Goal: Task Accomplishment & Management: Use online tool/utility

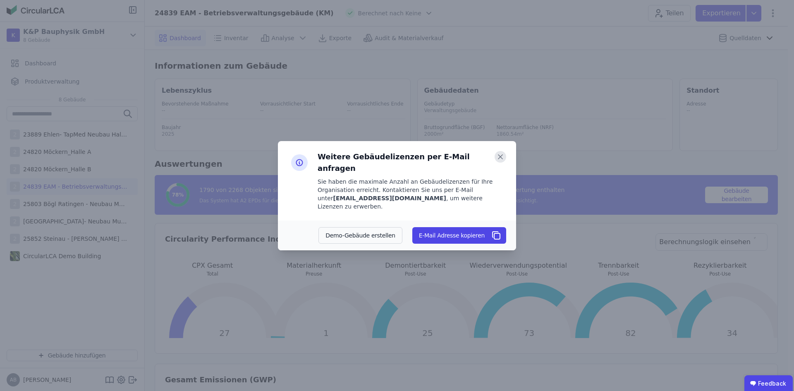
click at [497, 163] on icon at bounding box center [501, 157] width 12 height 12
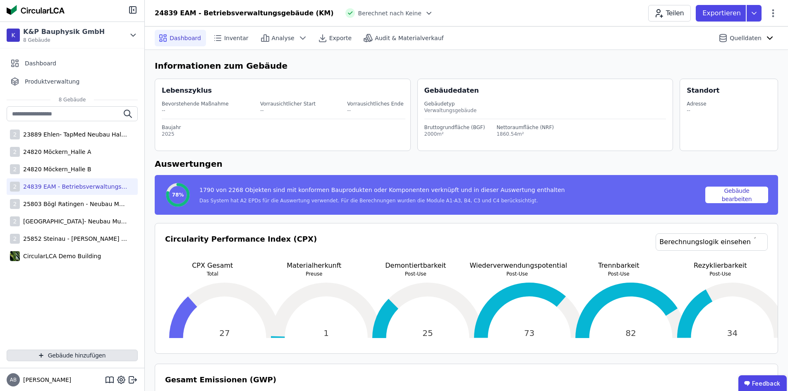
click at [82, 354] on button "Gebäude hinzufügen" at bounding box center [72, 356] width 131 height 12
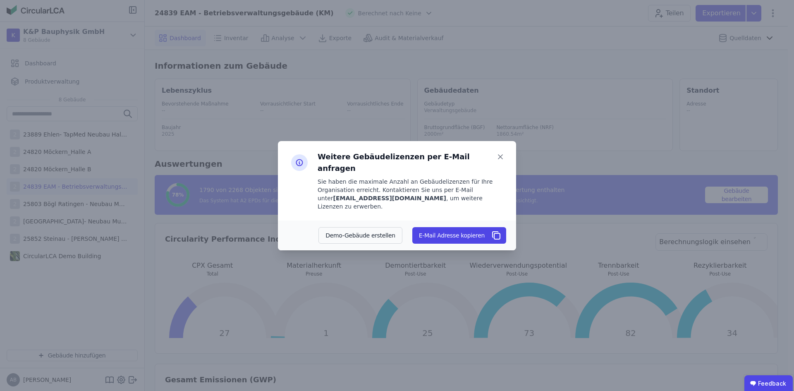
click at [505, 160] on div "Weitere Gebäudelizenzen per E-Mail anfragen Sie haben die maximale Anzahl an Ge…" at bounding box center [397, 180] width 238 height 79
click at [503, 163] on icon at bounding box center [501, 157] width 12 height 12
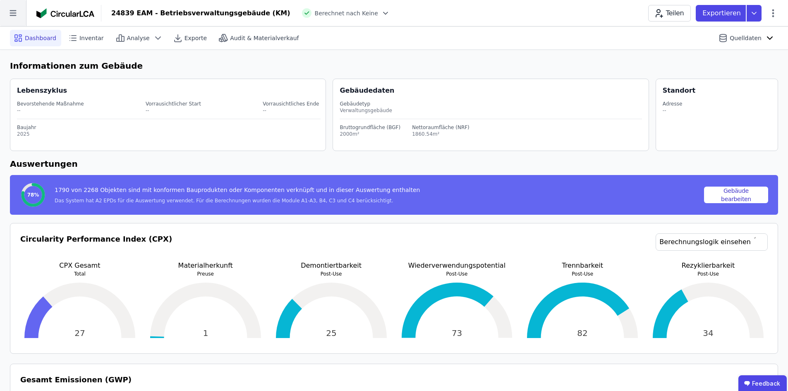
click at [10, 11] on icon at bounding box center [13, 13] width 26 height 26
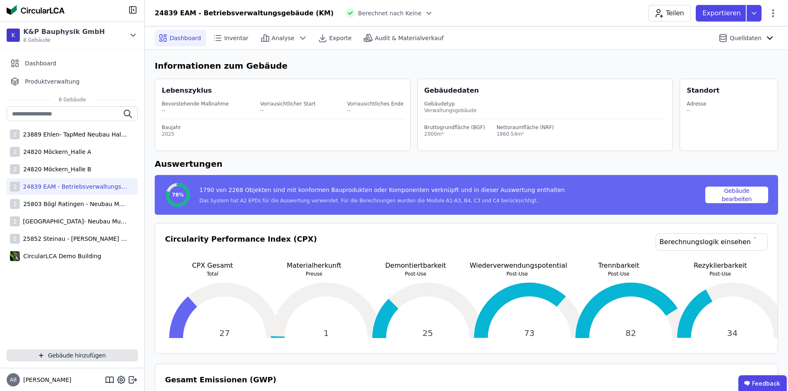
click at [101, 352] on button "Gebäude hinzufügen" at bounding box center [72, 356] width 131 height 12
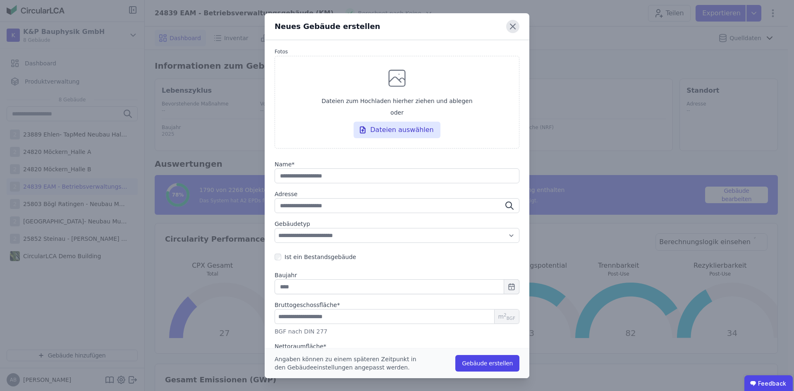
click at [510, 24] on icon at bounding box center [512, 26] width 13 height 13
